Goal: Communication & Community: Answer question/provide support

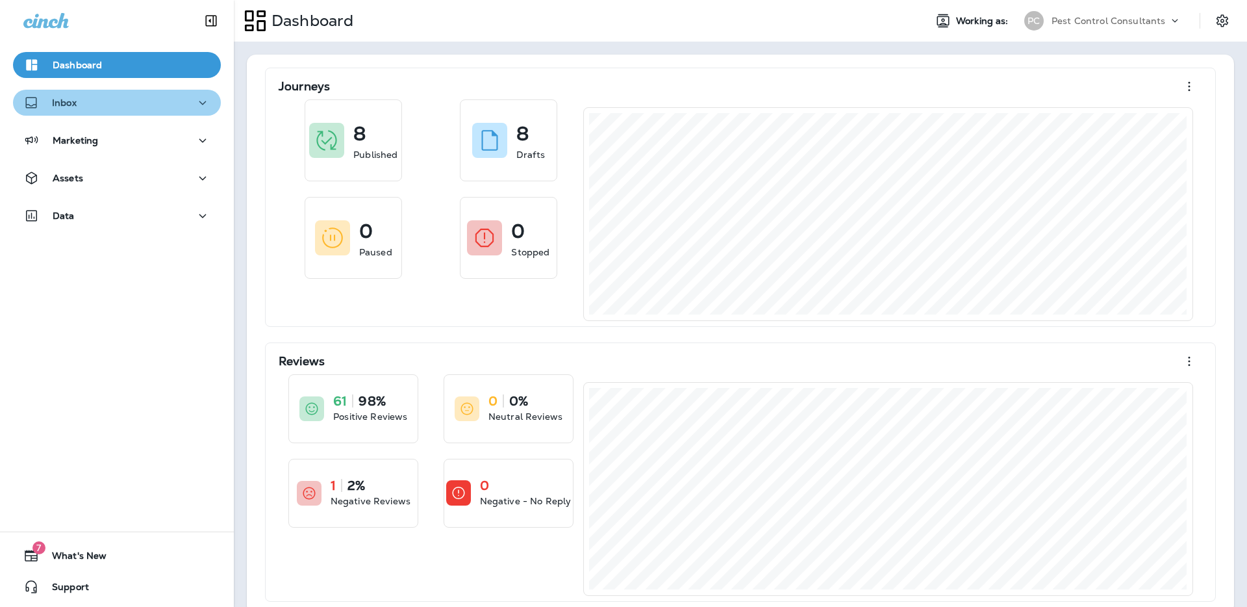
click at [179, 112] on button "Inbox" at bounding box center [117, 103] width 208 height 26
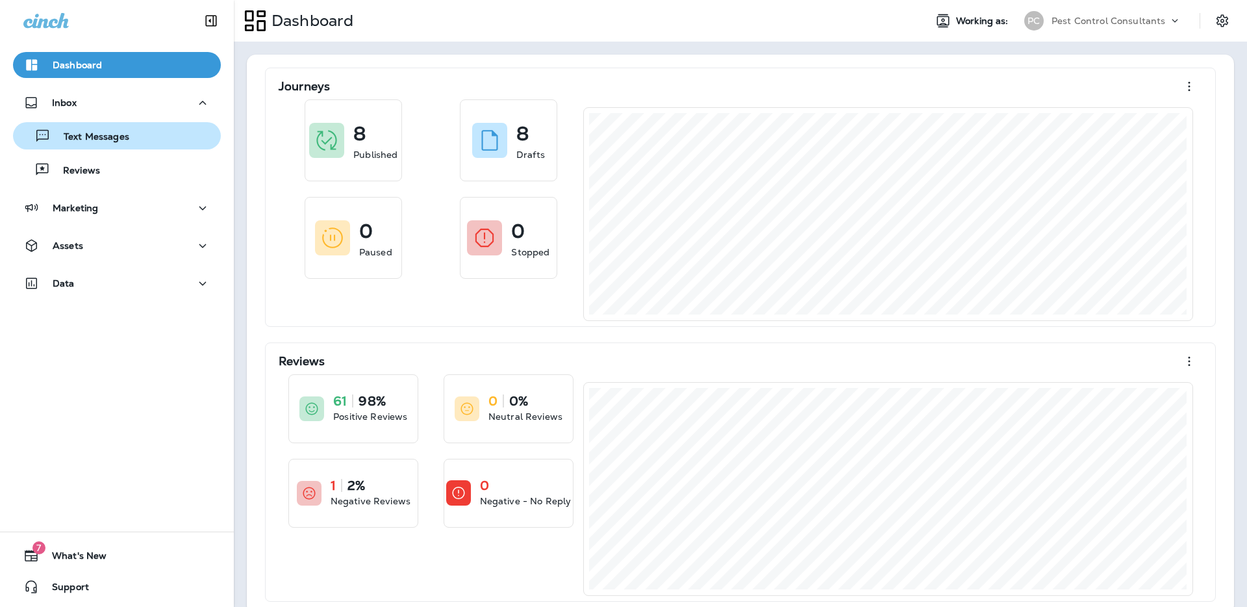
click at [154, 138] on div "Text Messages" at bounding box center [117, 135] width 198 height 19
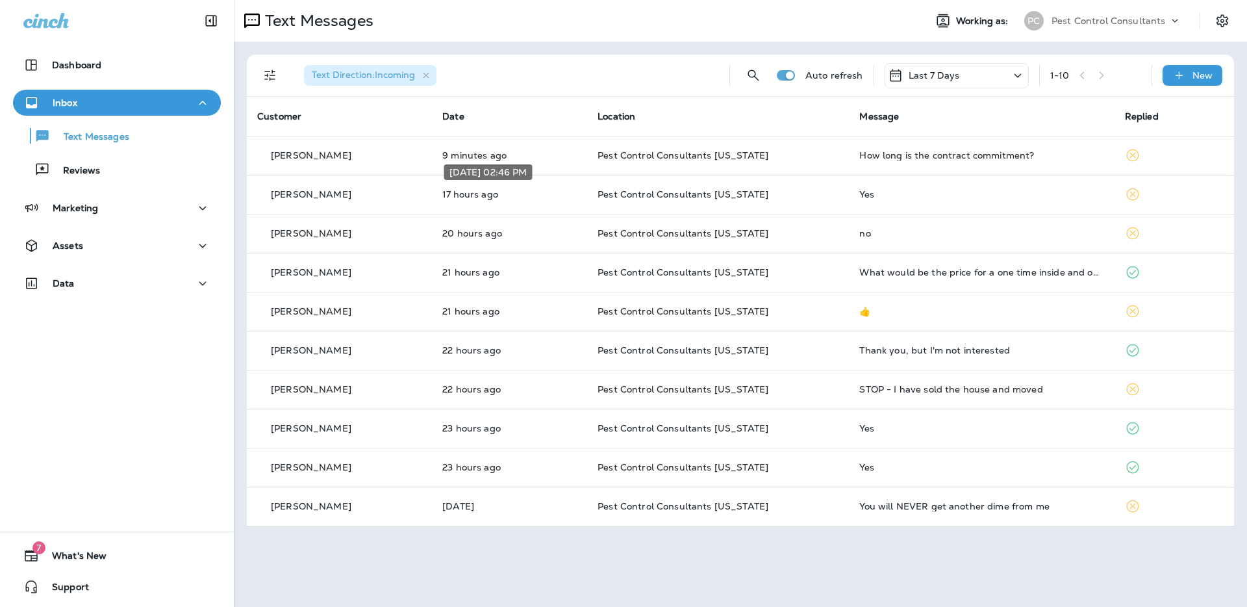
click at [496, 164] on div "[DATE] 02:46 PM" at bounding box center [488, 172] width 88 height 16
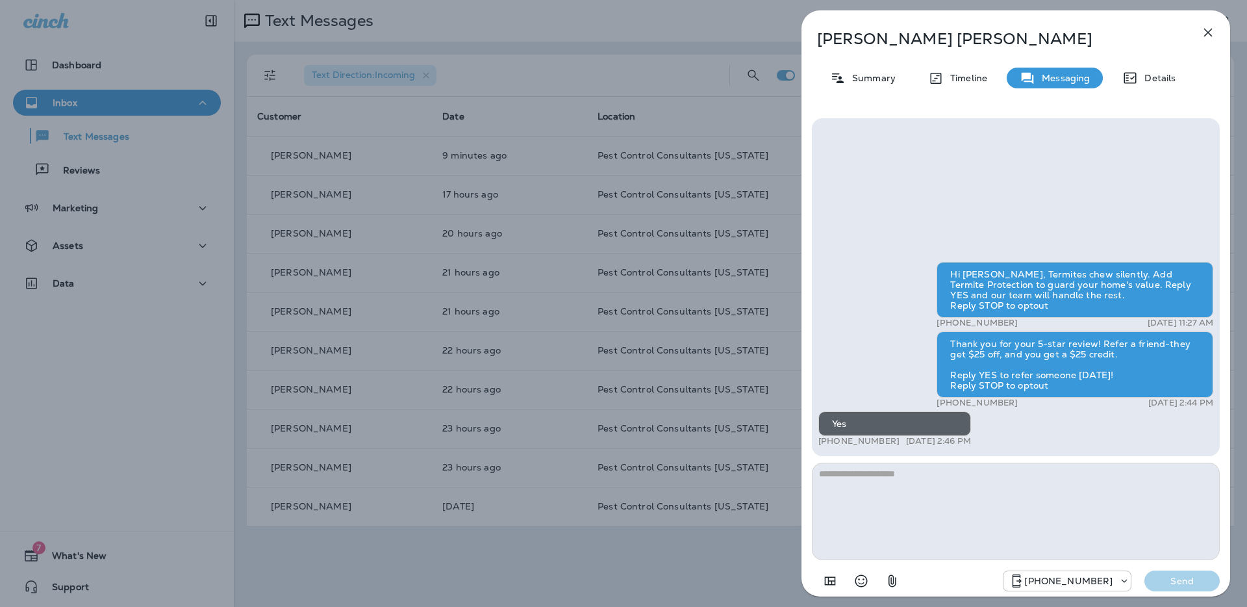
click at [328, 150] on div "[PERSON_NAME] Summary Timeline Messaging Details Hi [PERSON_NAME], Termites che…" at bounding box center [623, 303] width 1247 height 607
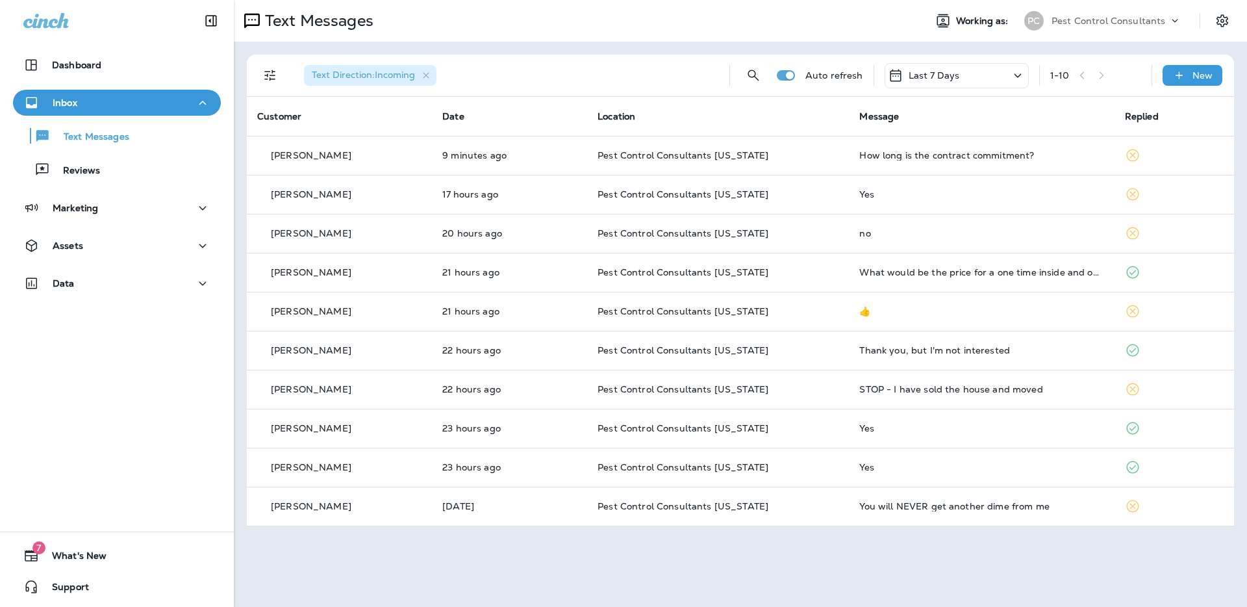
click at [305, 157] on div at bounding box center [623, 303] width 1247 height 607
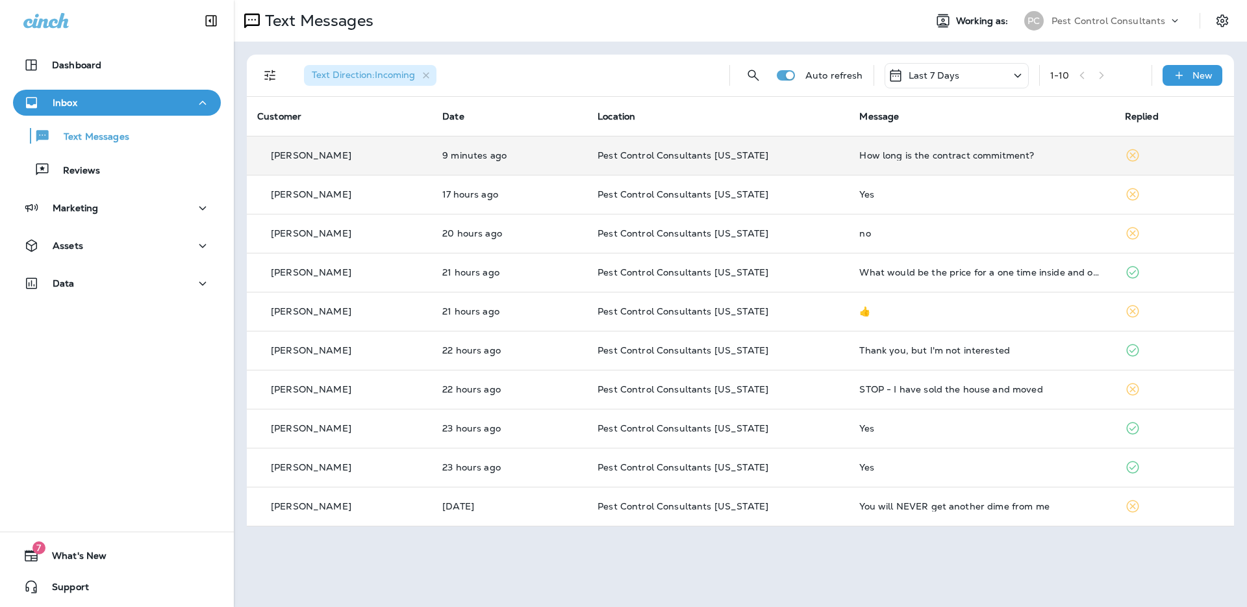
click at [357, 155] on div "[PERSON_NAME]" at bounding box center [339, 156] width 164 height 14
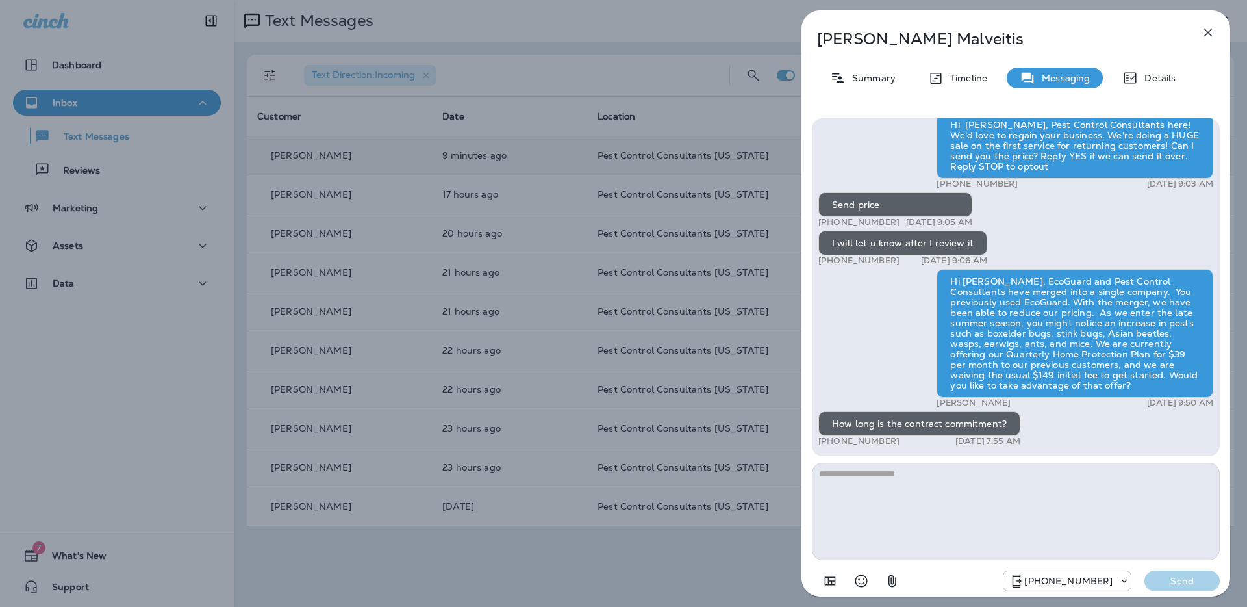
click at [938, 527] on textarea at bounding box center [1016, 511] width 408 height 97
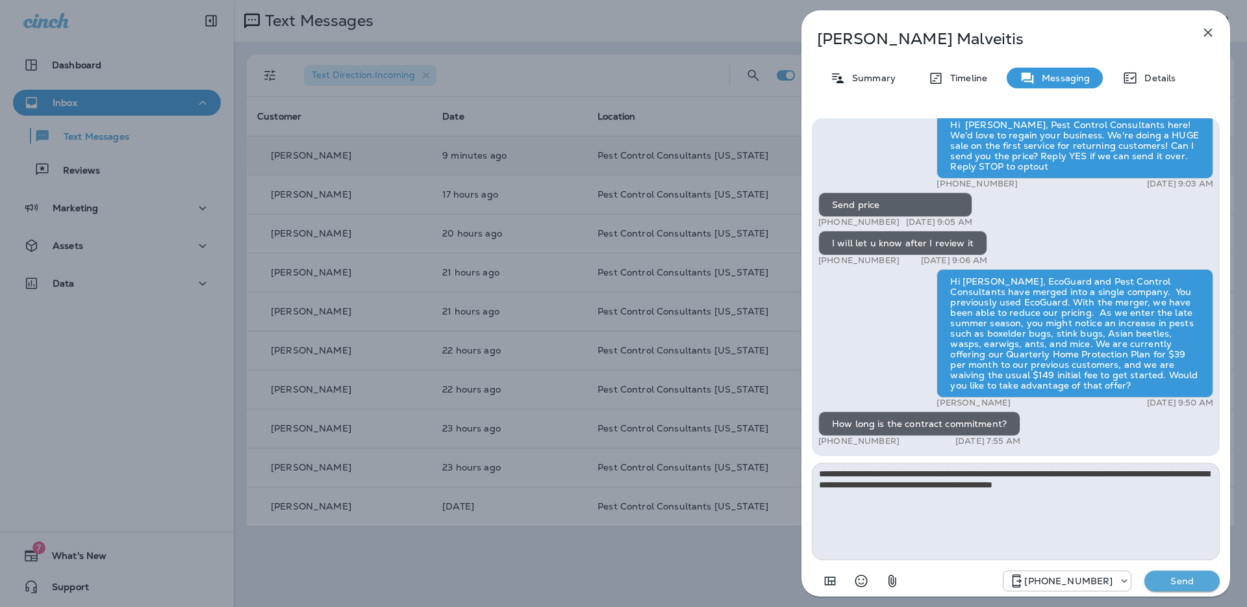
type textarea "**********"
click at [1158, 583] on p "Send" at bounding box center [1182, 581] width 55 height 12
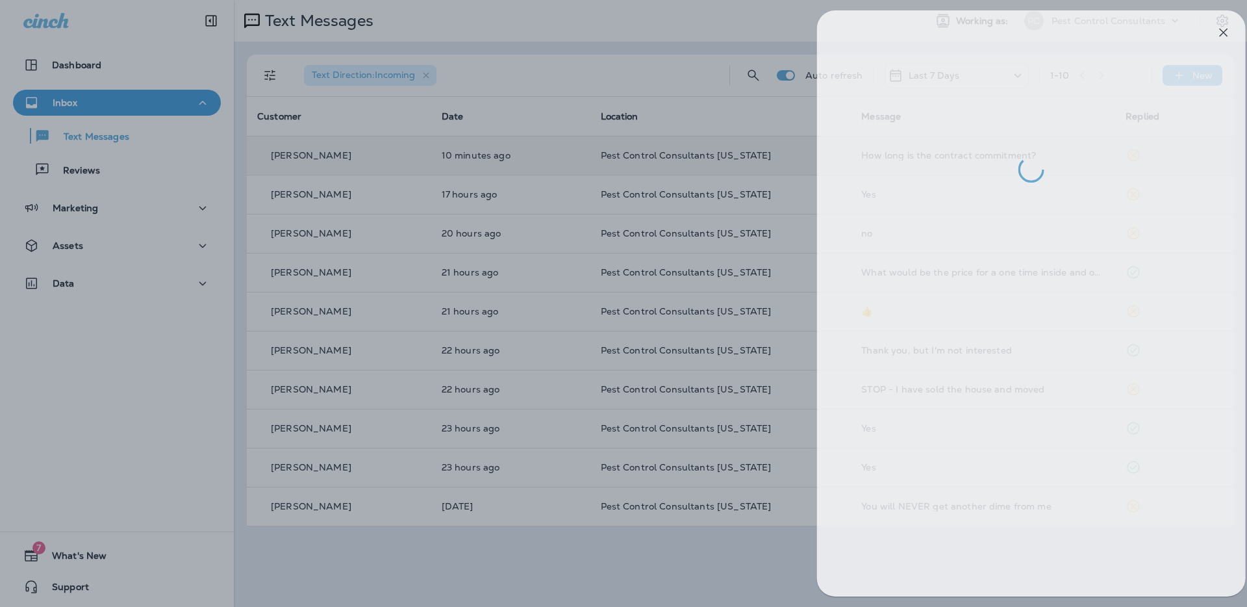
click at [661, 74] on div at bounding box center [639, 303] width 1247 height 607
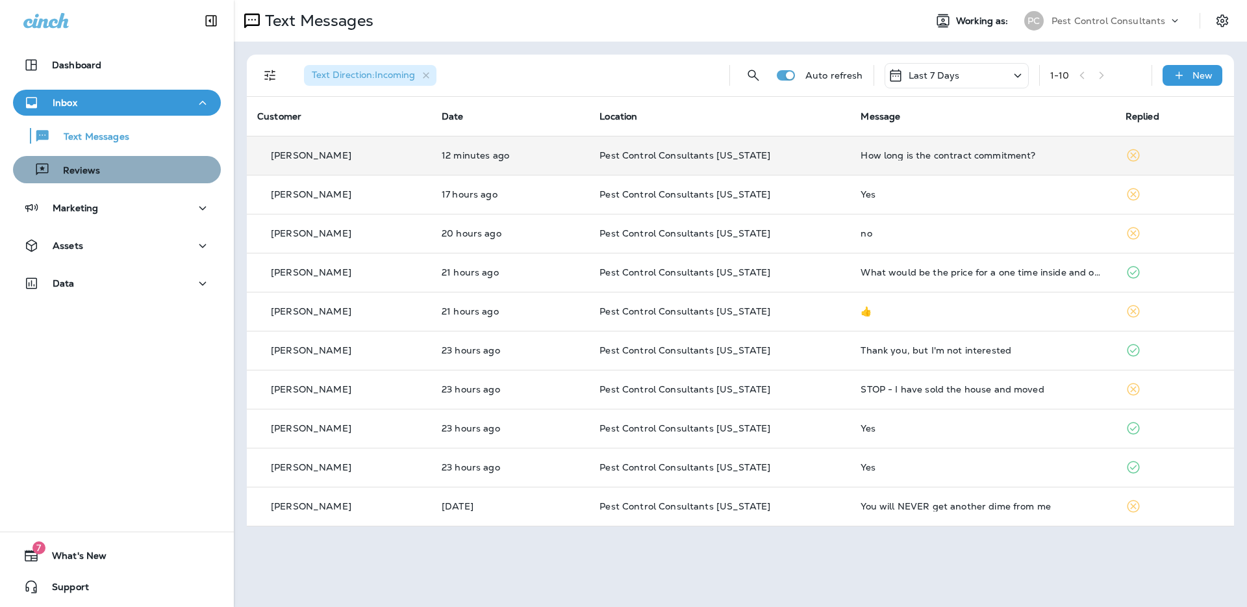
click at [149, 175] on div "Reviews" at bounding box center [117, 169] width 198 height 19
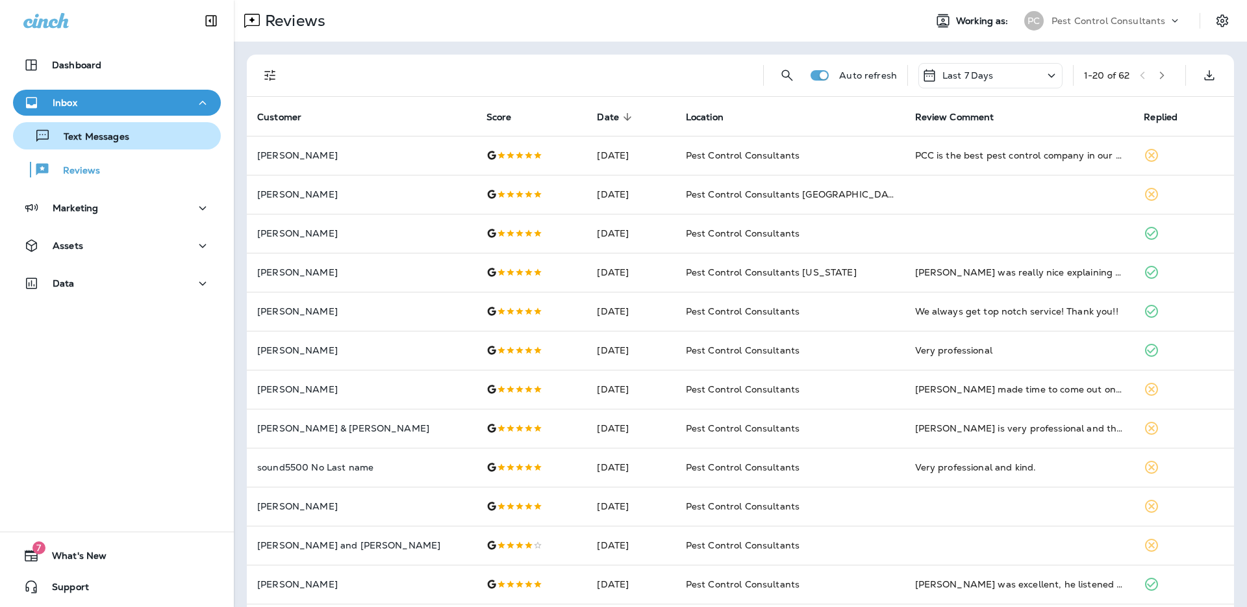
click at [146, 139] on div "Text Messages" at bounding box center [117, 135] width 198 height 19
